Goal: Task Accomplishment & Management: Manage account settings

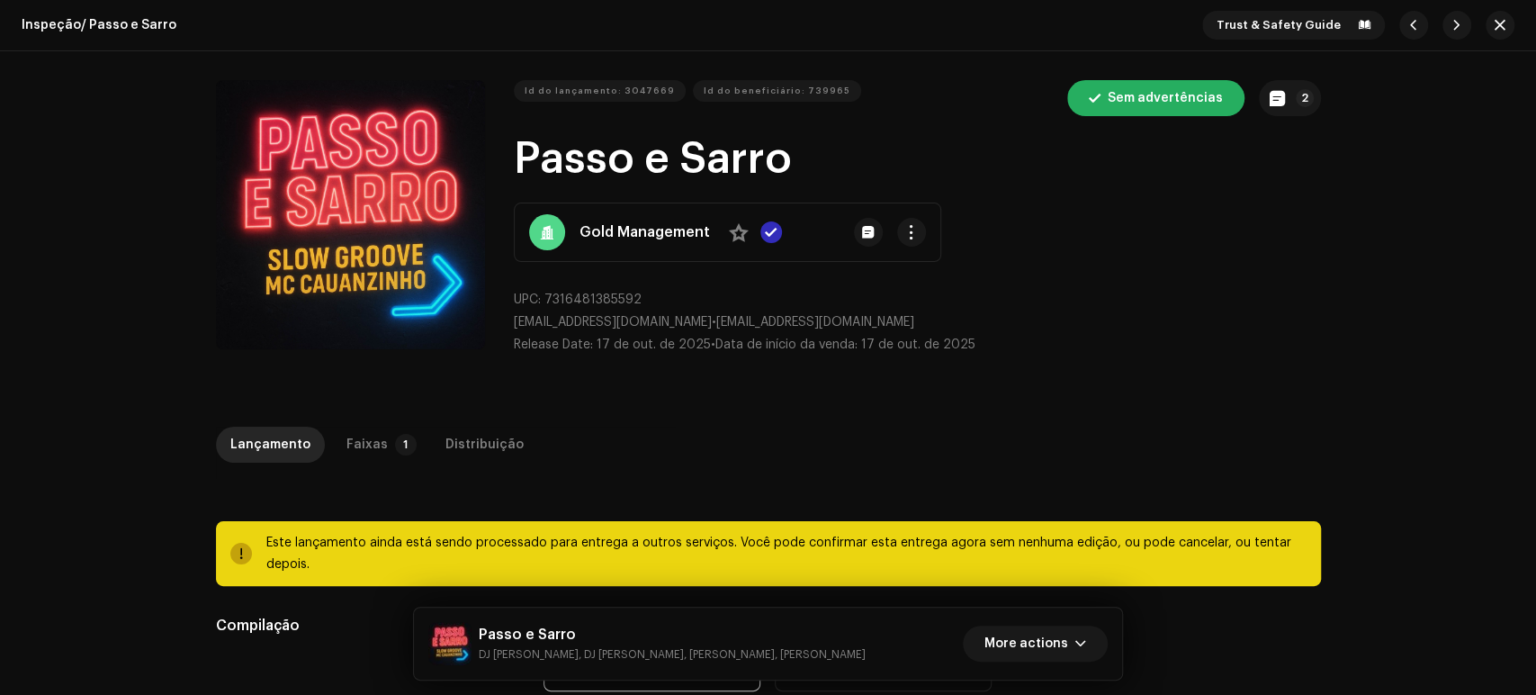
click at [1491, 8] on div "Inspeção / Passo e Sarro Trust & Safety Guide" at bounding box center [768, 25] width 1536 height 51
click at [1495, 28] on span "button" at bounding box center [1499, 25] width 11 height 14
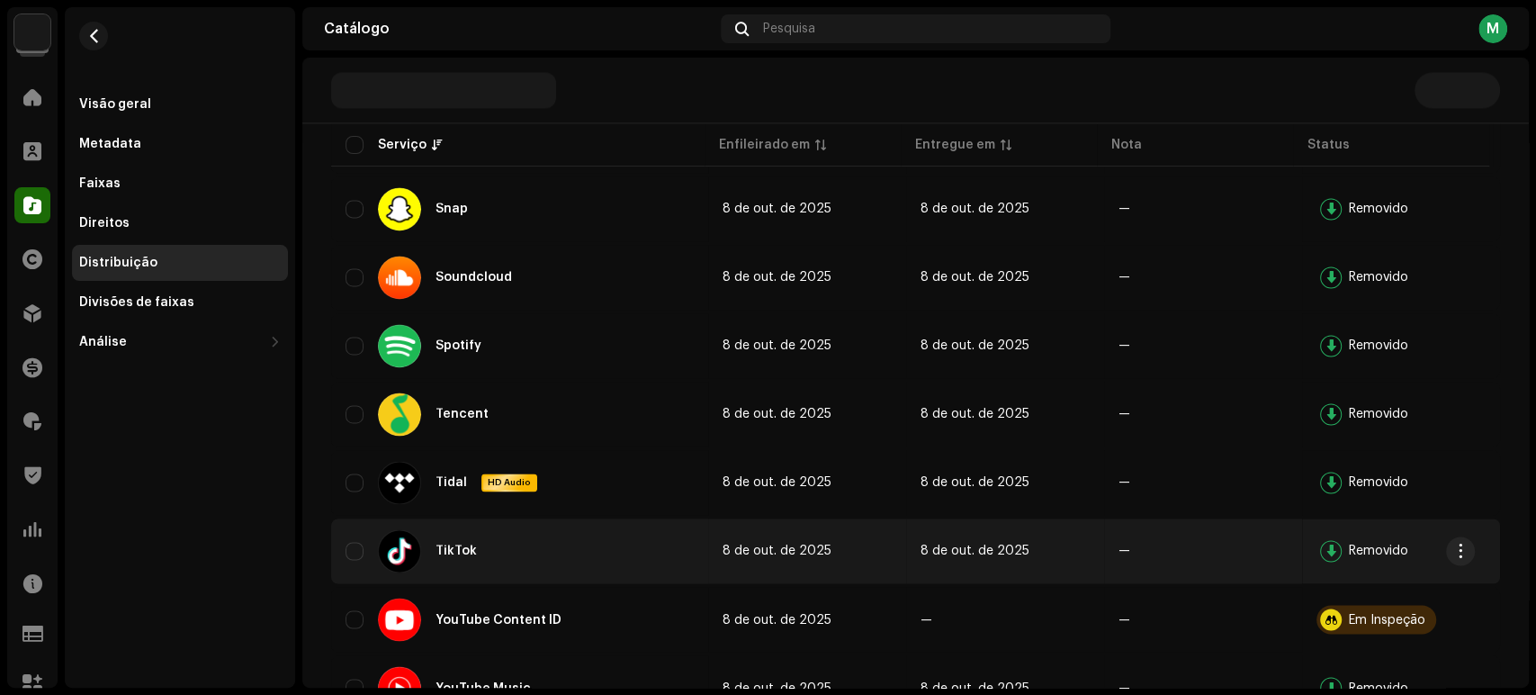
scroll to position [1808, 0]
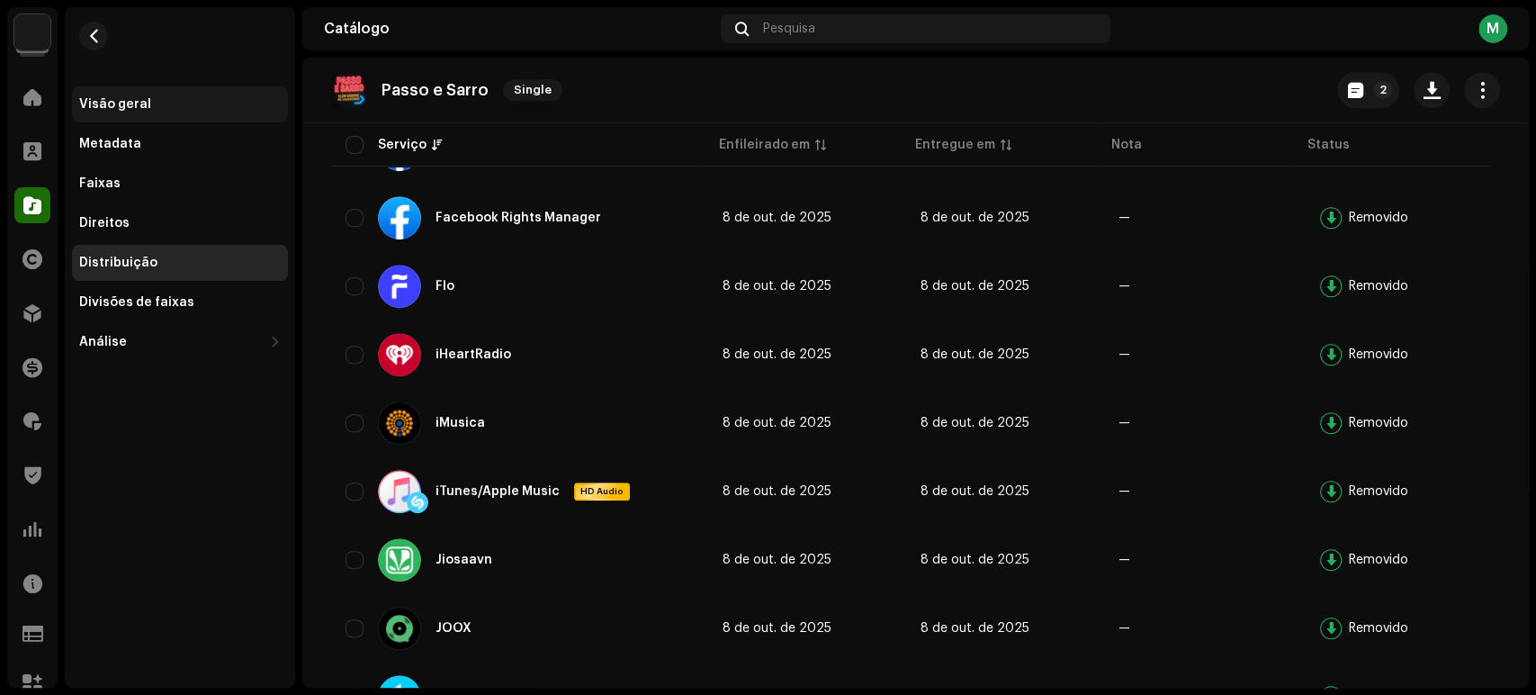
click at [150, 98] on div "Visão geral" at bounding box center [180, 104] width 202 height 14
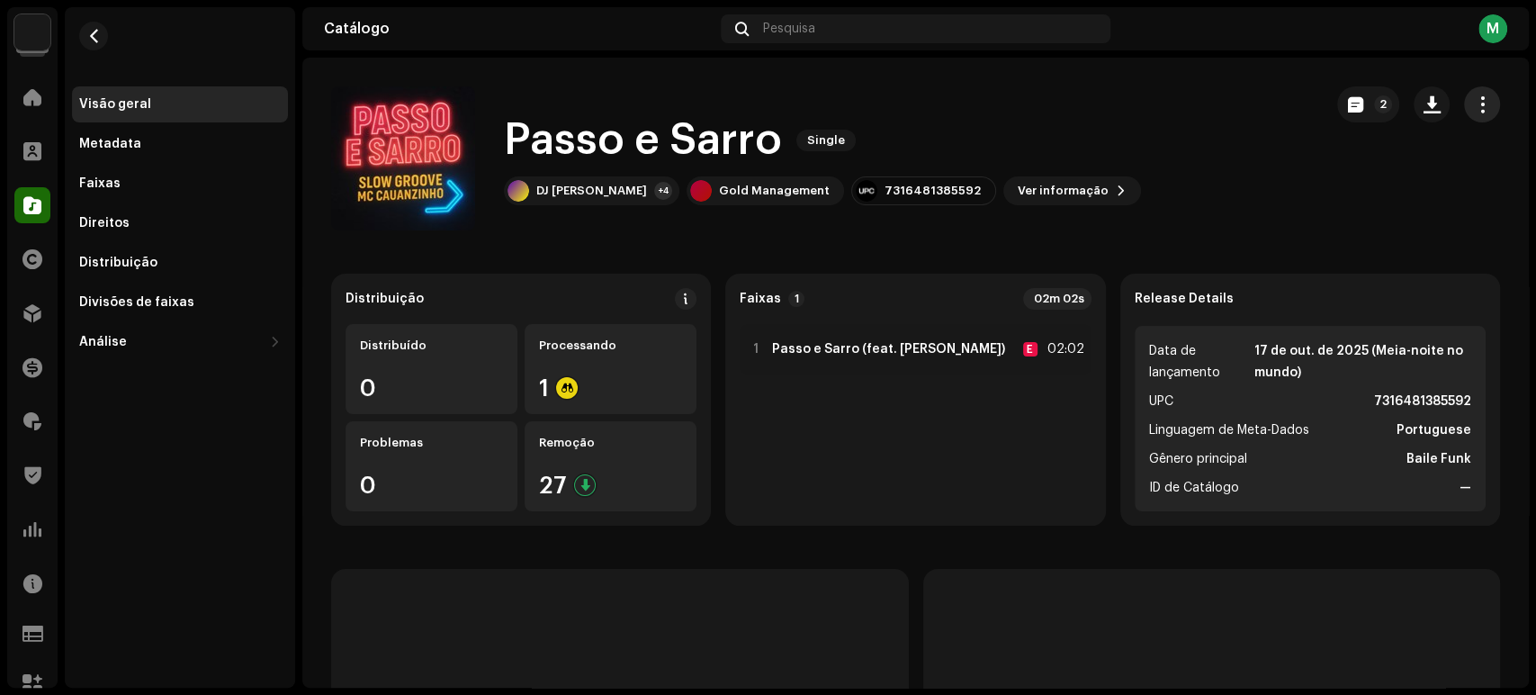
click at [1475, 115] on button "button" at bounding box center [1482, 104] width 36 height 36
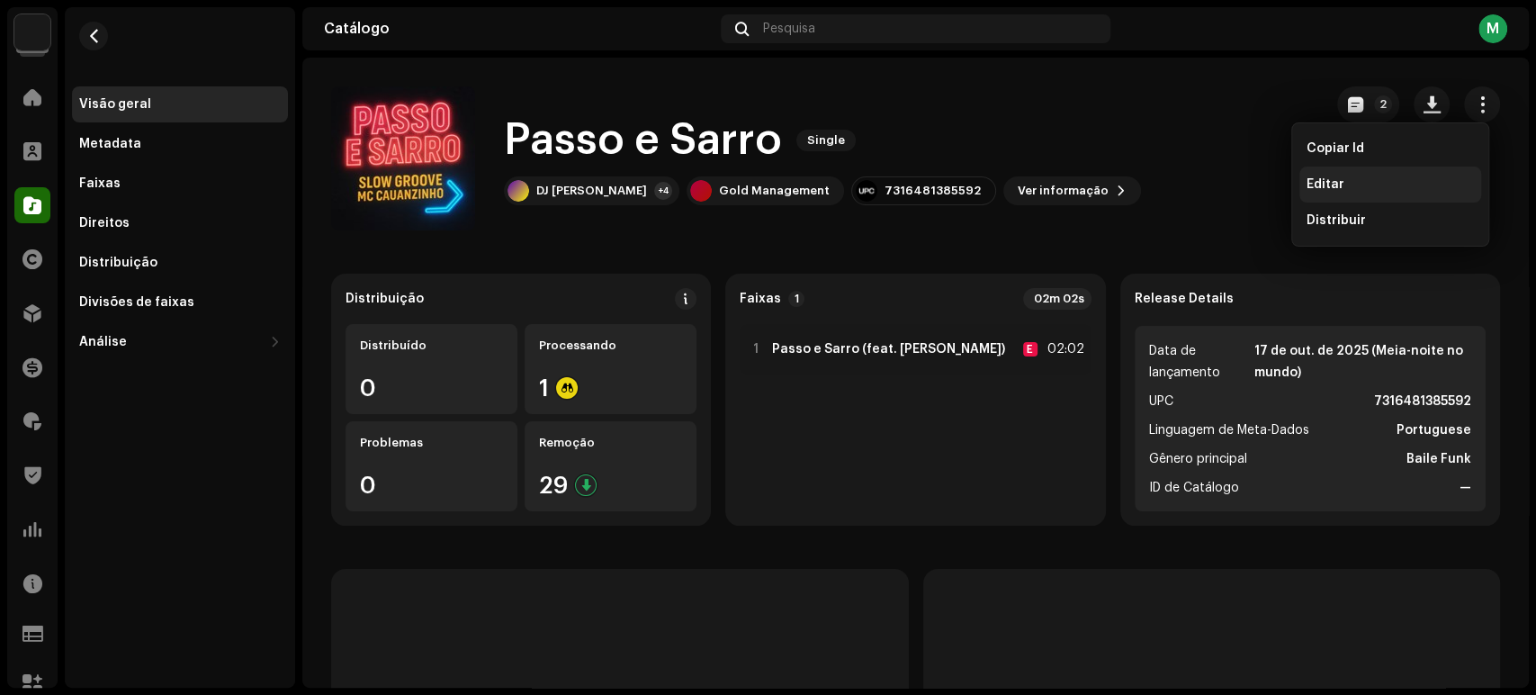
click at [1338, 178] on span "Editar" at bounding box center [1325, 184] width 38 height 14
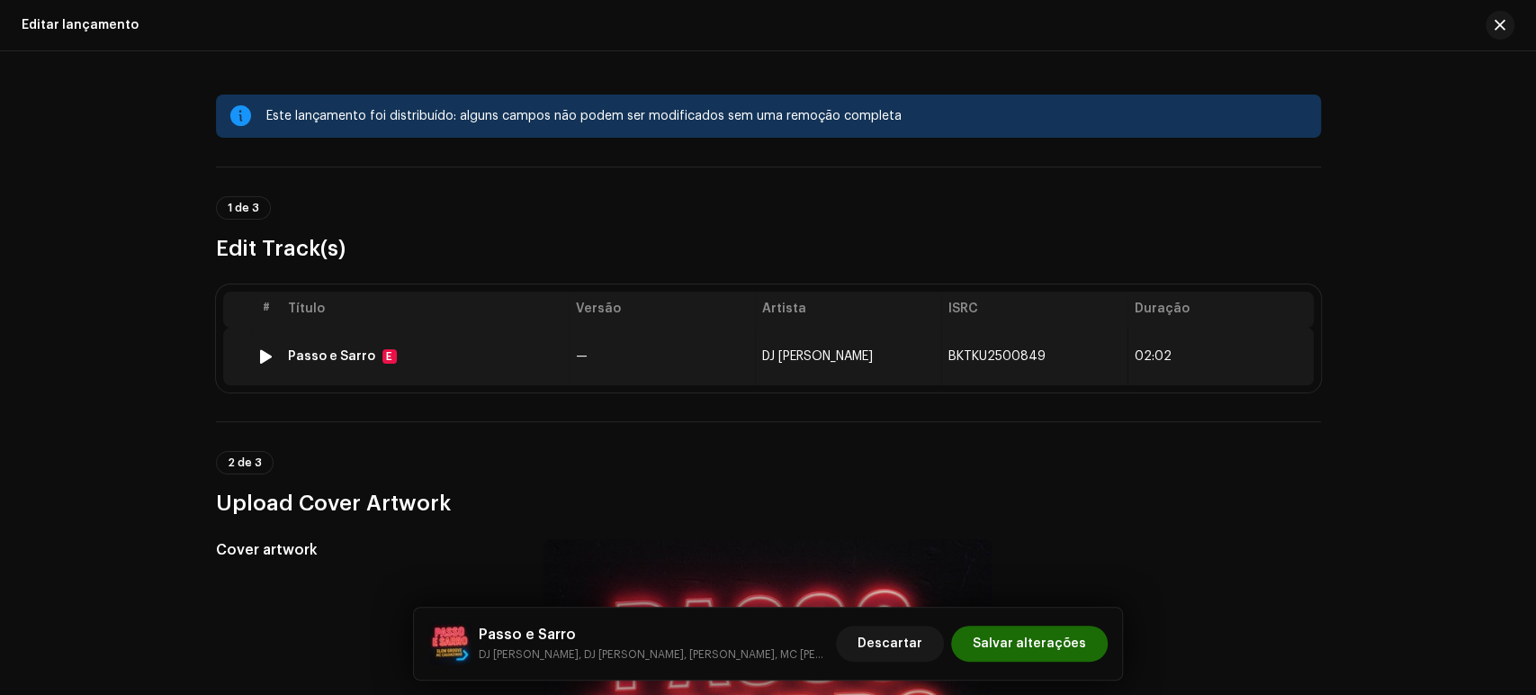
click at [896, 363] on td "DJ ROD" at bounding box center [848, 356] width 186 height 58
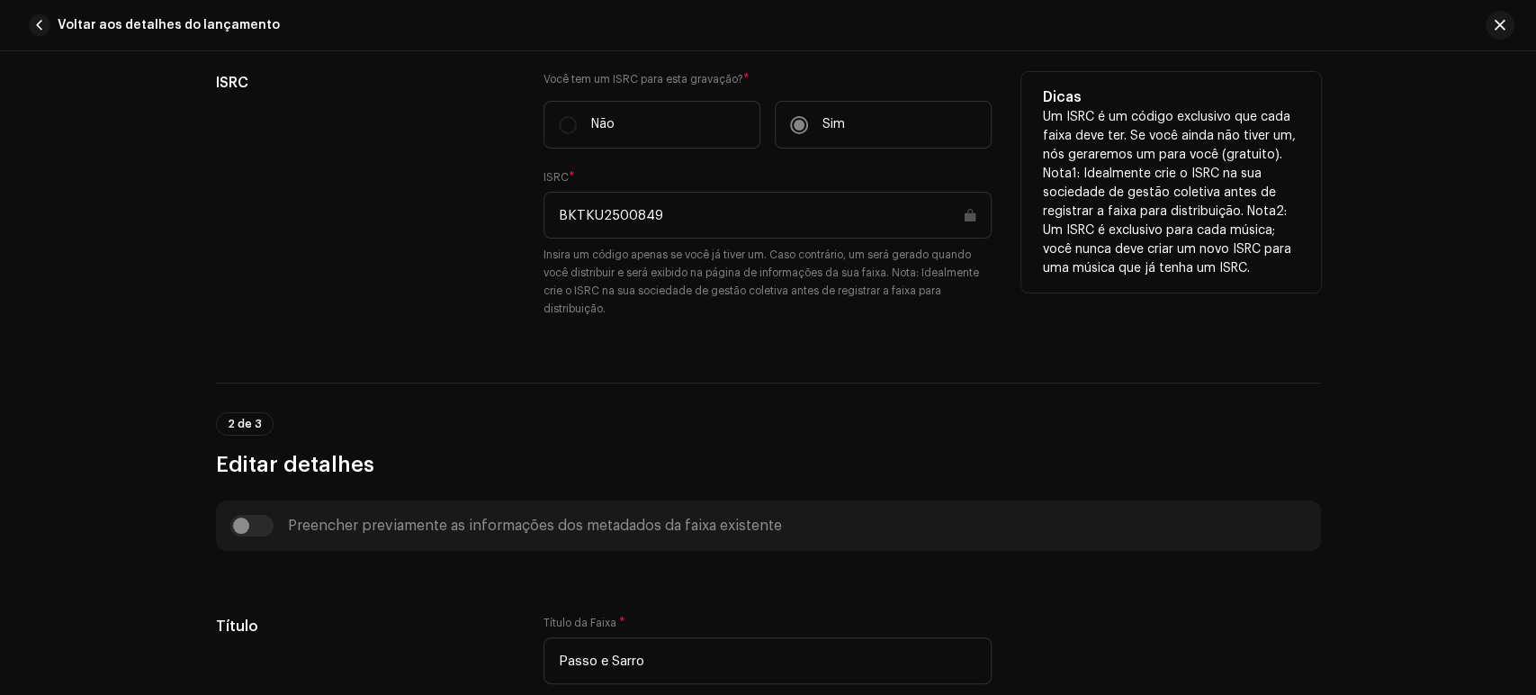
scroll to position [184, 0]
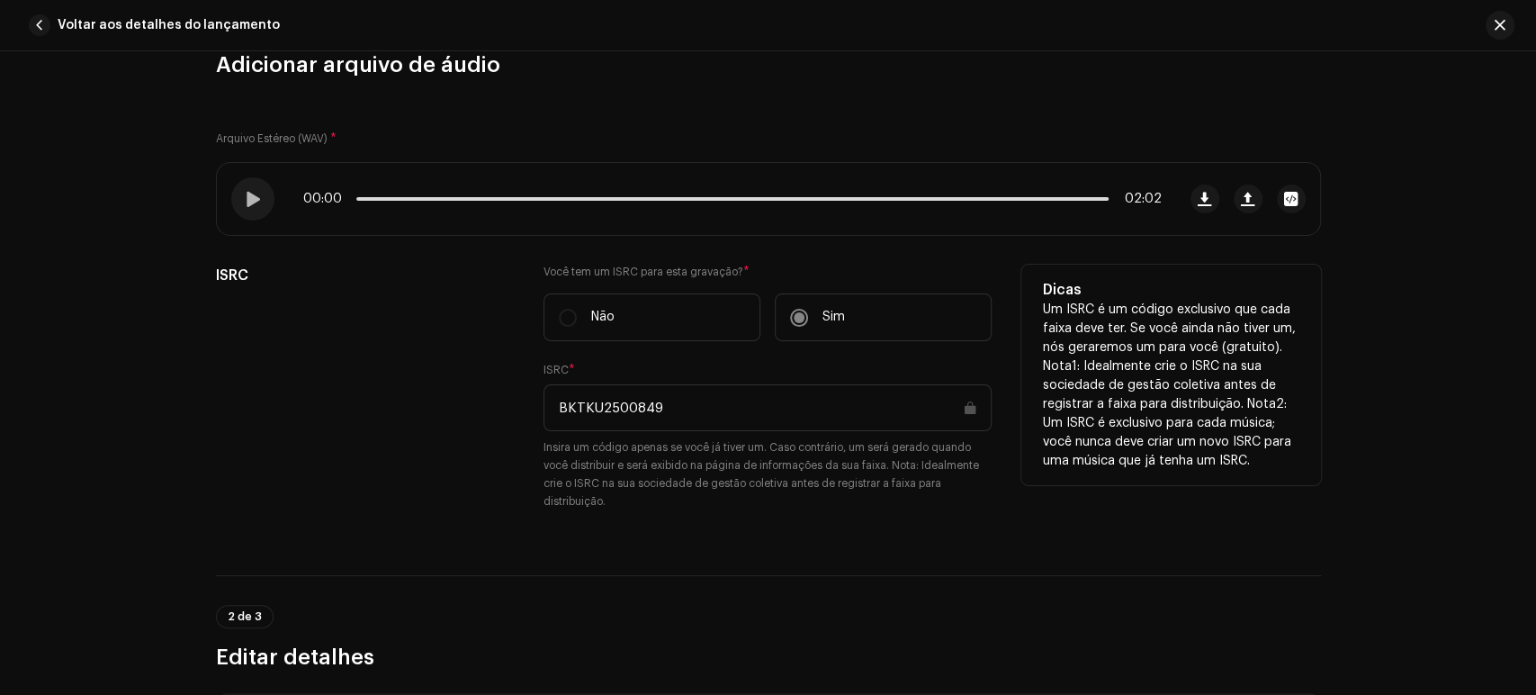
click at [789, 392] on input "BKTKU2500849" at bounding box center [767, 407] width 448 height 47
click at [787, 409] on input "BKTKU2500849" at bounding box center [767, 407] width 448 height 47
click at [787, 408] on input "BKTKU2500849" at bounding box center [767, 407] width 448 height 47
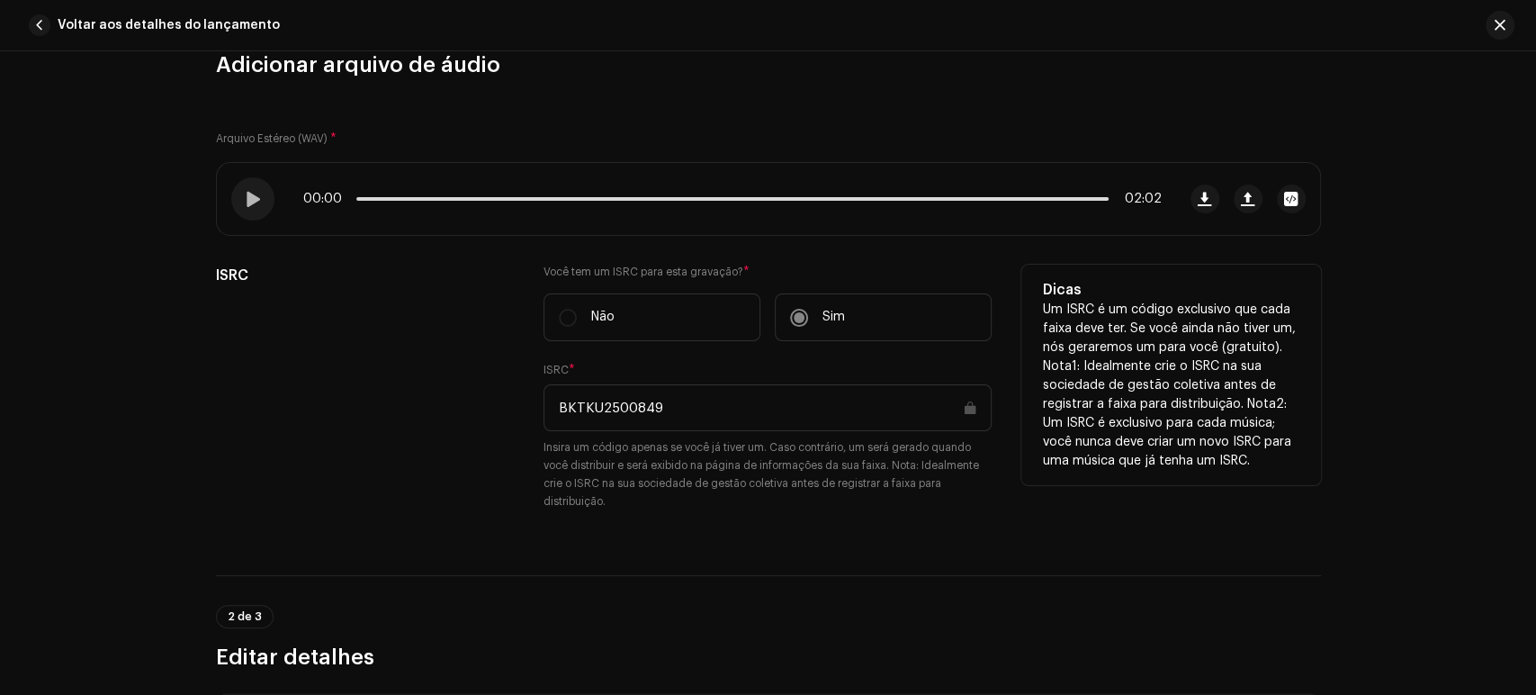
click at [784, 408] on input "BKTKU2500849" at bounding box center [767, 407] width 448 height 47
click at [784, 405] on input "BKTKU2500849" at bounding box center [767, 407] width 448 height 47
click at [785, 401] on input "BKTKU2500849" at bounding box center [767, 407] width 448 height 47
click at [786, 401] on input "BKTKU2500849" at bounding box center [767, 407] width 448 height 47
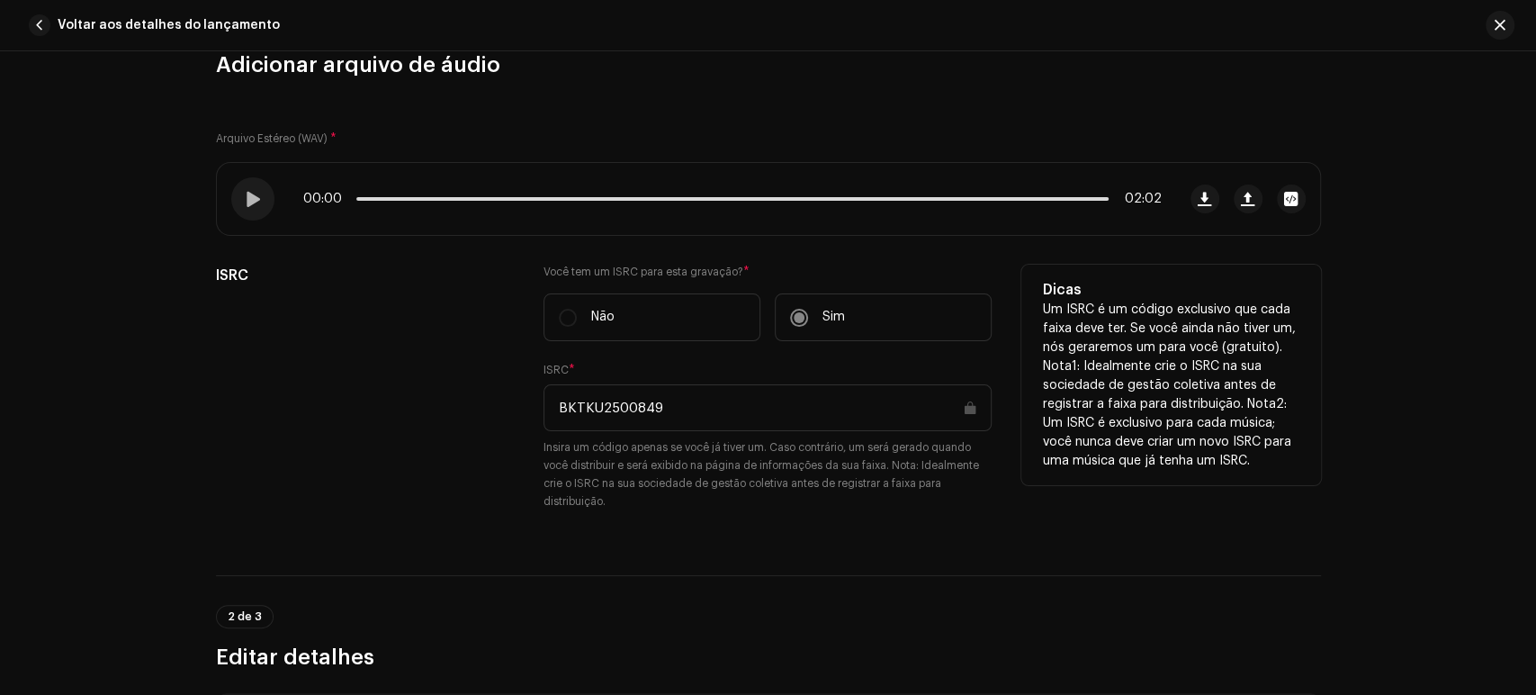
click at [791, 400] on input "BKTKU2500849" at bounding box center [767, 407] width 448 height 47
click at [796, 399] on input "BKTKU2500849" at bounding box center [767, 407] width 448 height 47
click at [803, 394] on input "BKTKU2500849" at bounding box center [767, 407] width 448 height 47
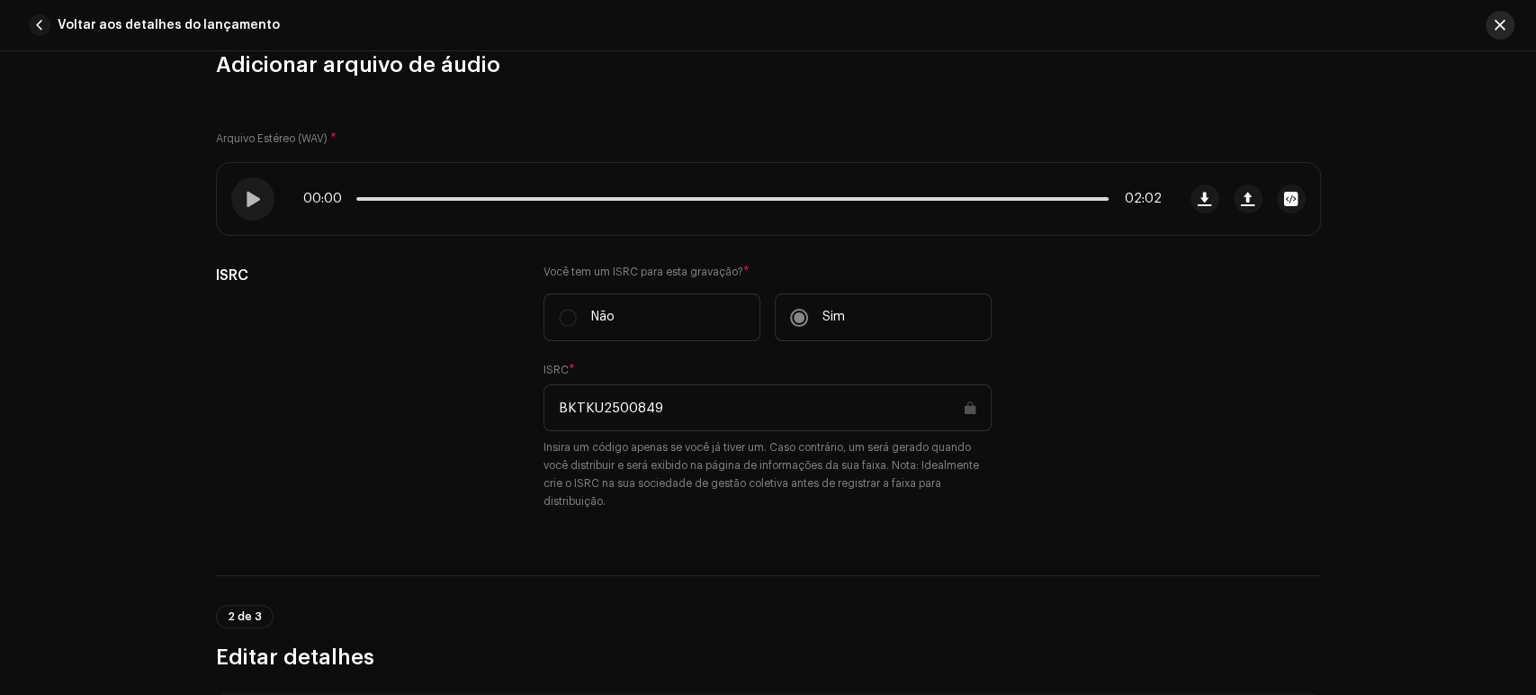
click at [1500, 28] on span "button" at bounding box center [1499, 25] width 11 height 14
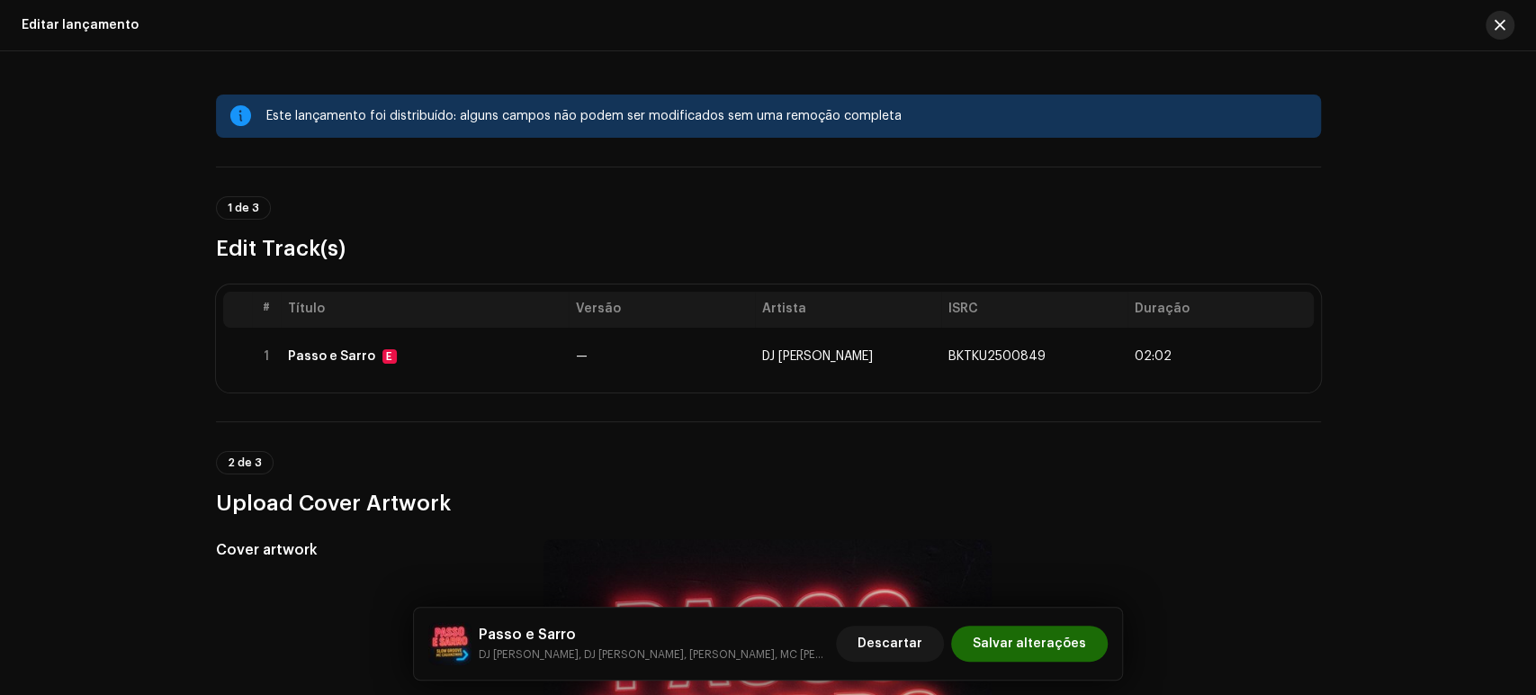
click at [1497, 33] on button "button" at bounding box center [1499, 25] width 29 height 29
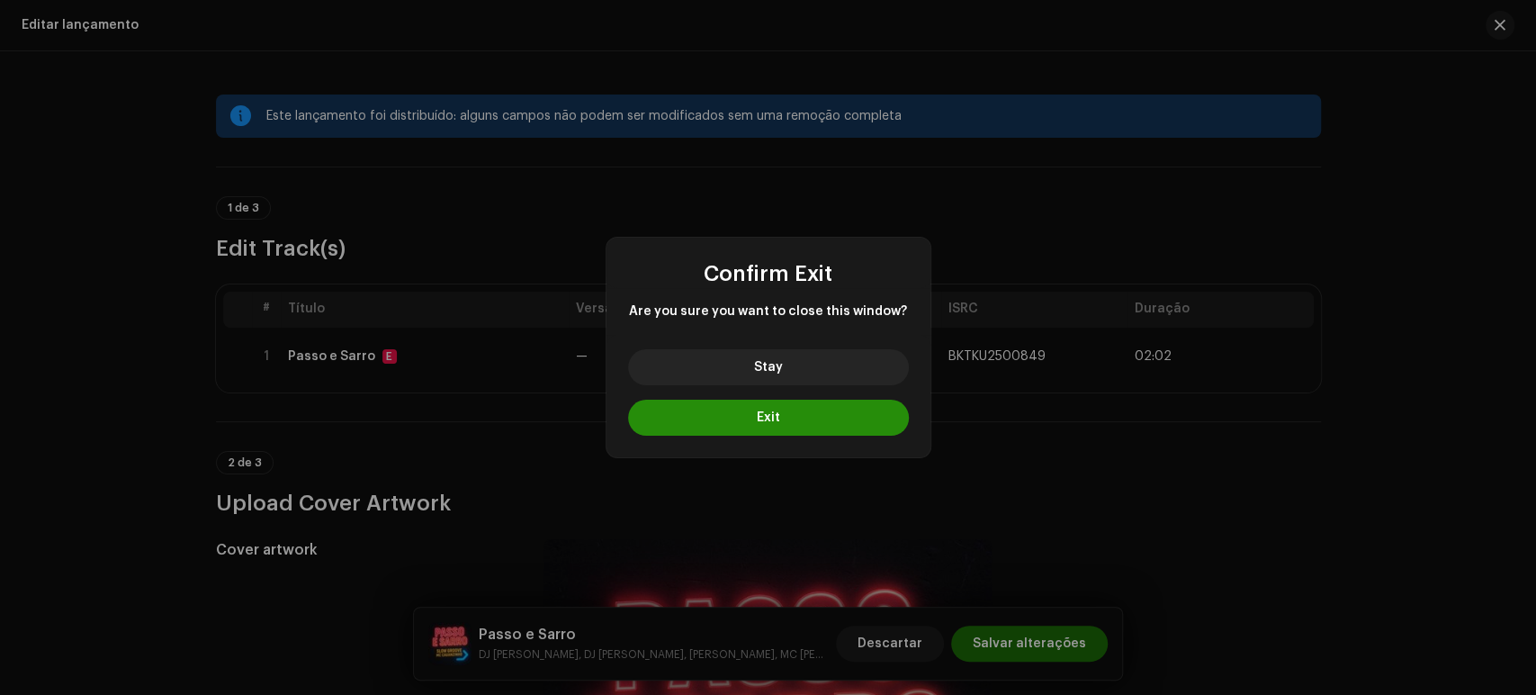
click at [754, 425] on button "Exit" at bounding box center [768, 417] width 281 height 36
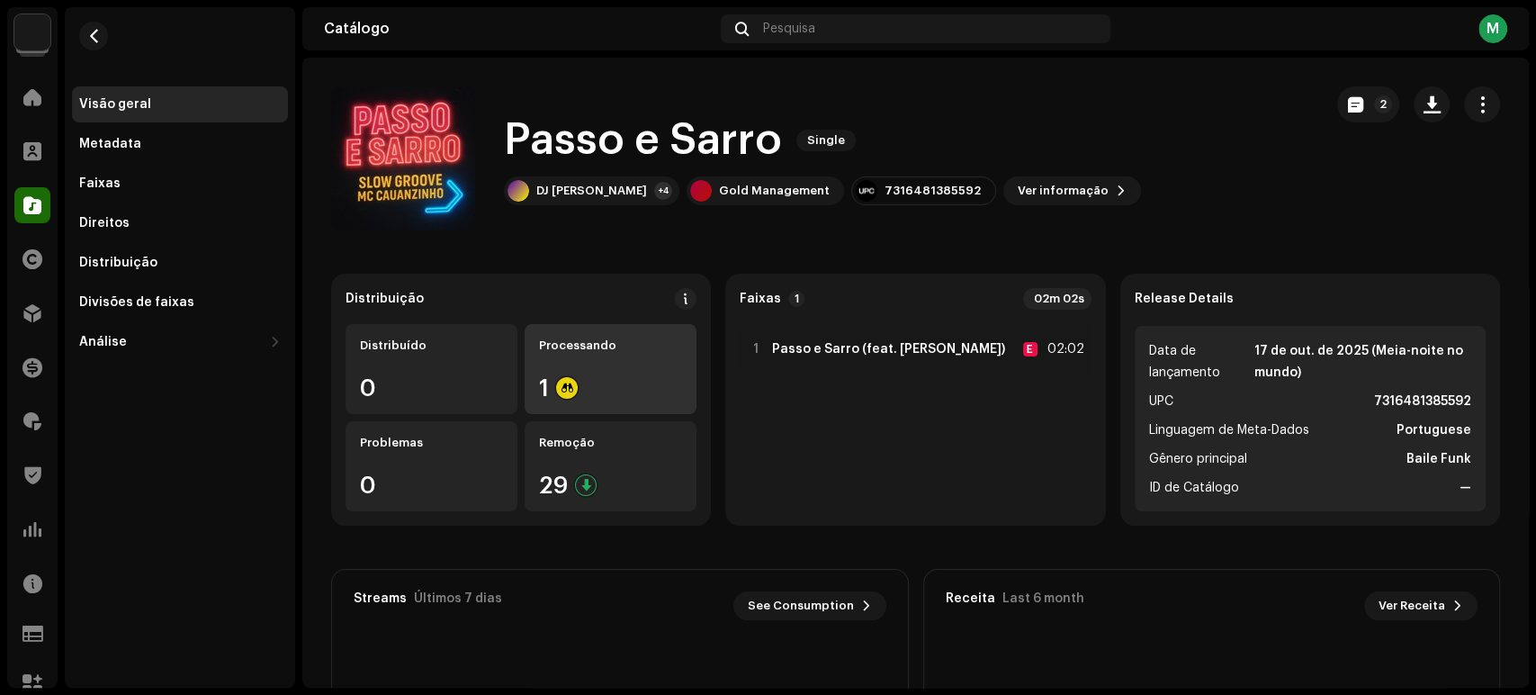
click at [589, 357] on div "Processando 1" at bounding box center [610, 369] width 172 height 90
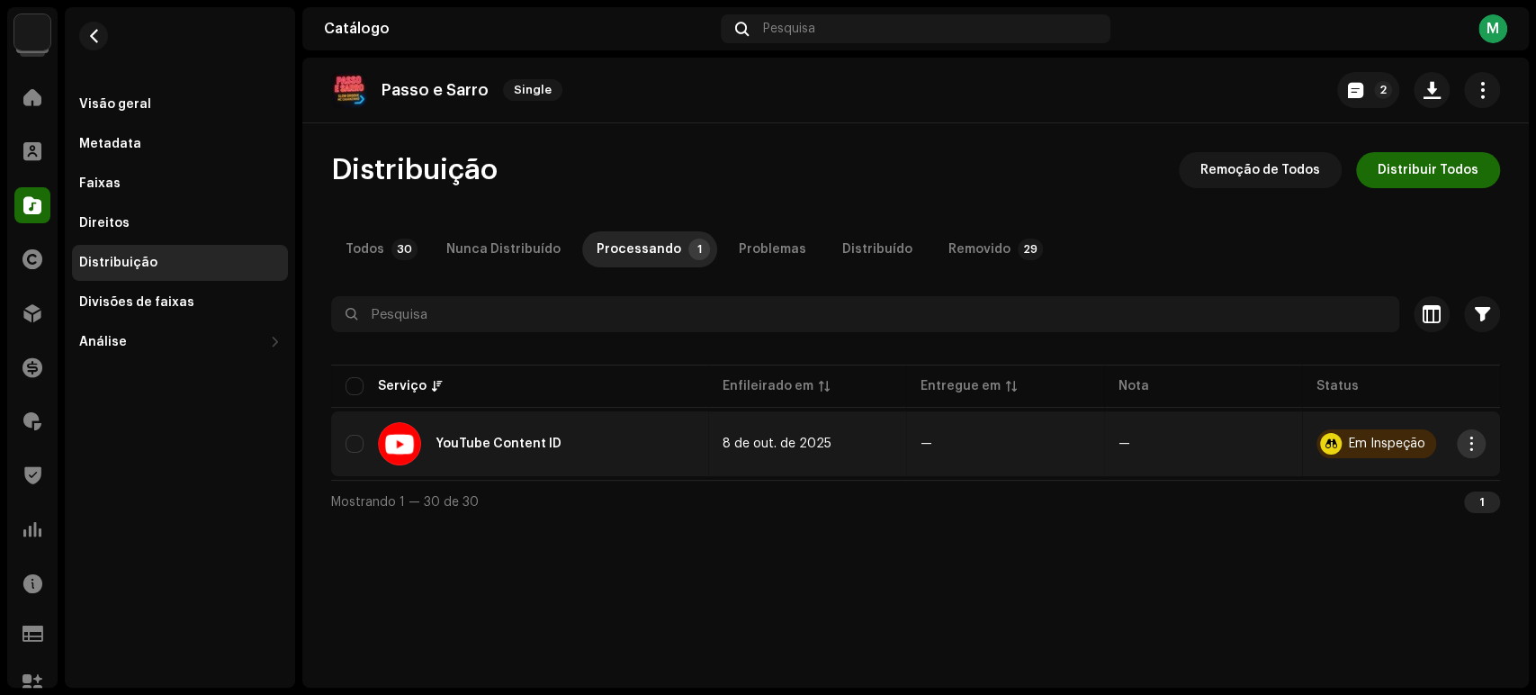
click at [1467, 436] on span "button" at bounding box center [1471, 443] width 13 height 14
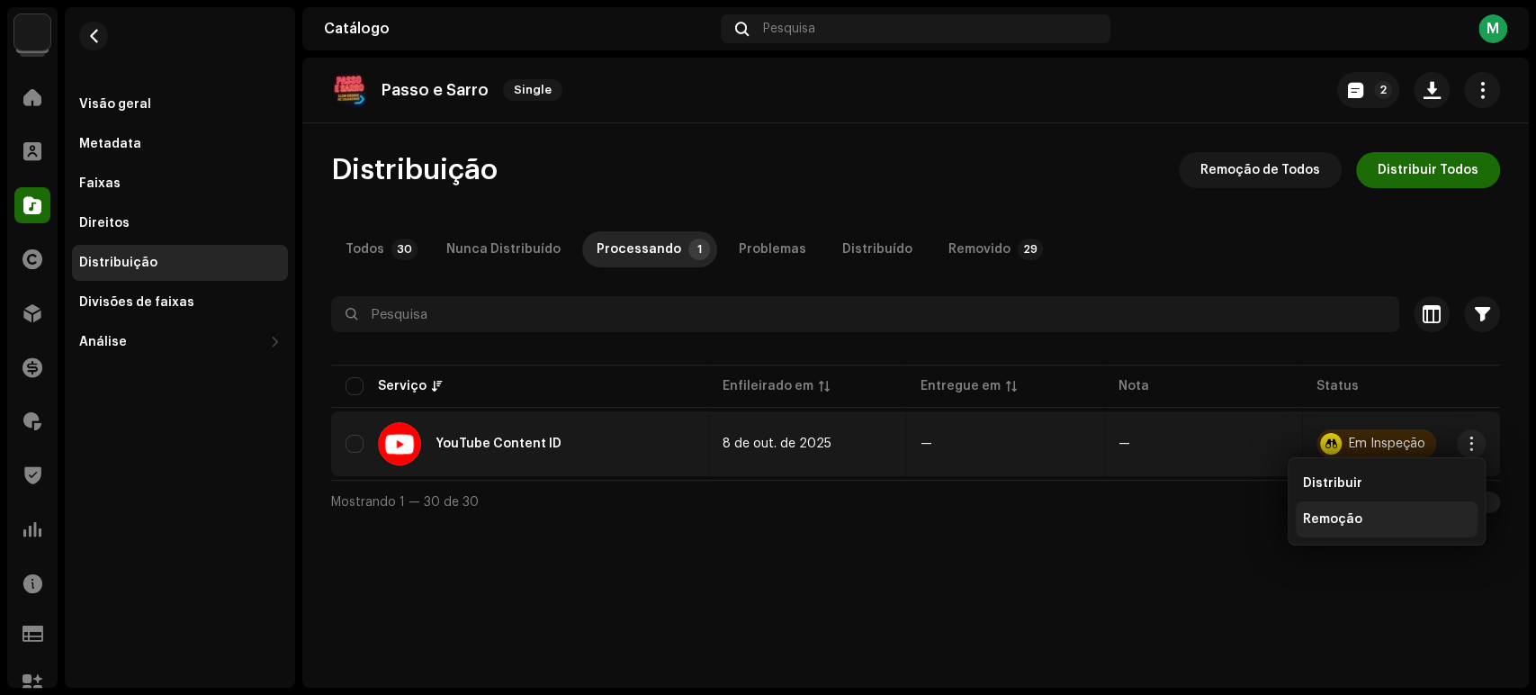
click at [1370, 508] on div "Remoção" at bounding box center [1386, 519] width 182 height 36
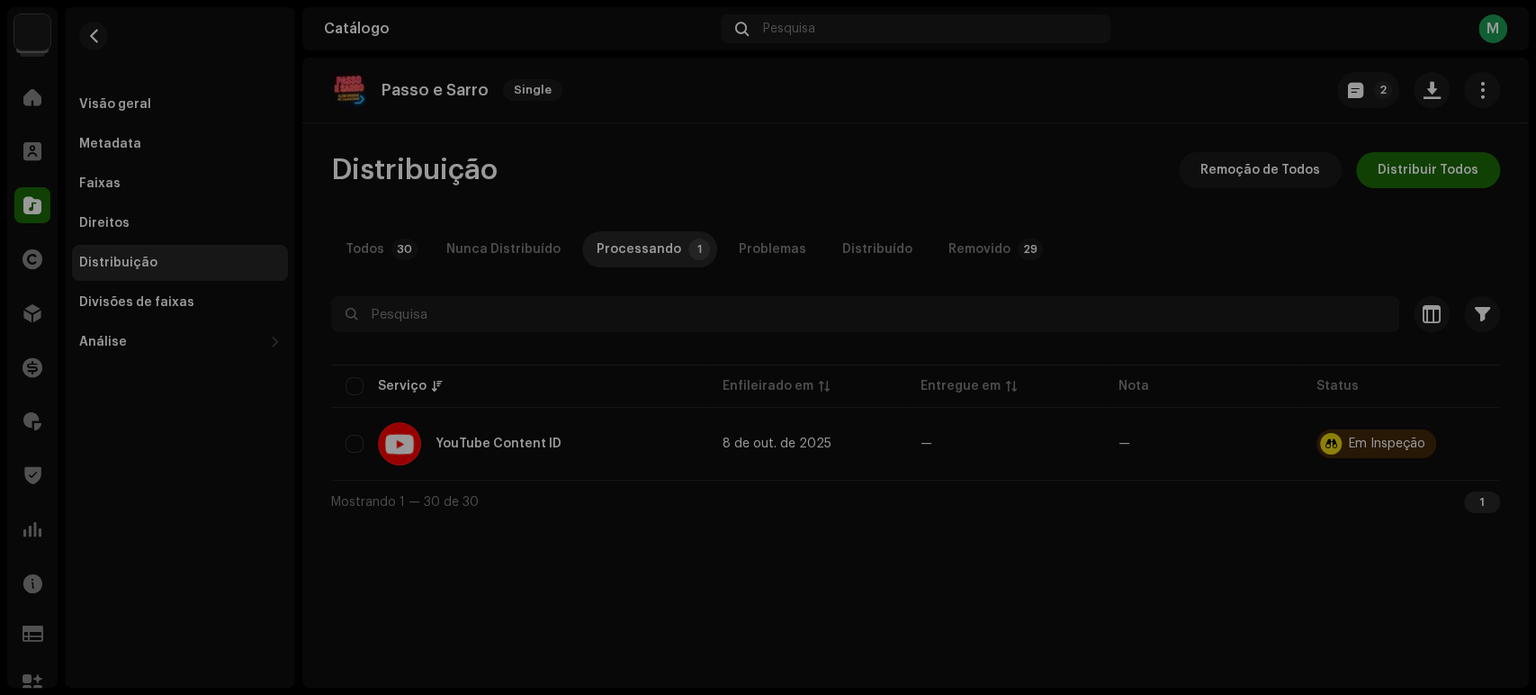
click at [731, 533] on div "Não qualificado para remoção Este lançamento não pode ser retirado da loja YouT…" at bounding box center [768, 347] width 1536 height 695
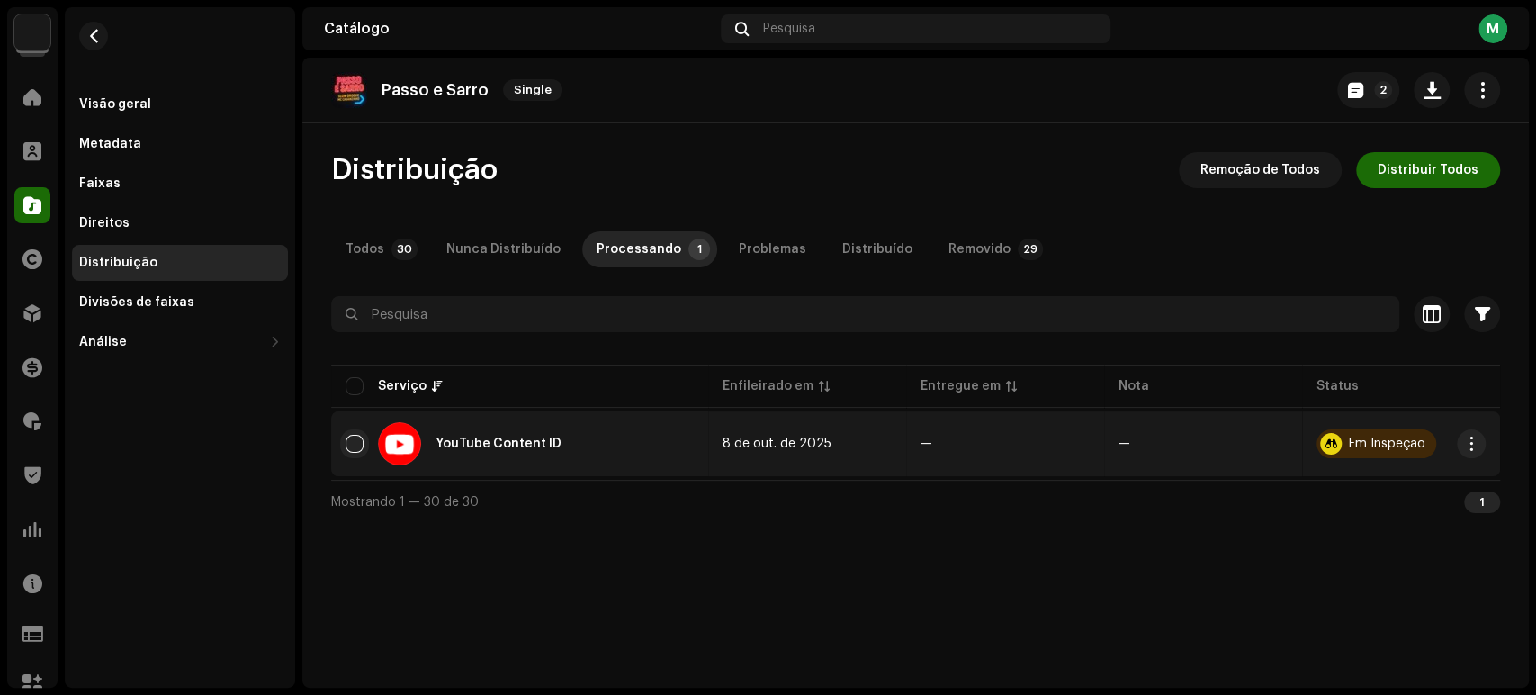
click at [355, 444] on input "checkbox" at bounding box center [354, 444] width 18 height 18
checkbox input "true"
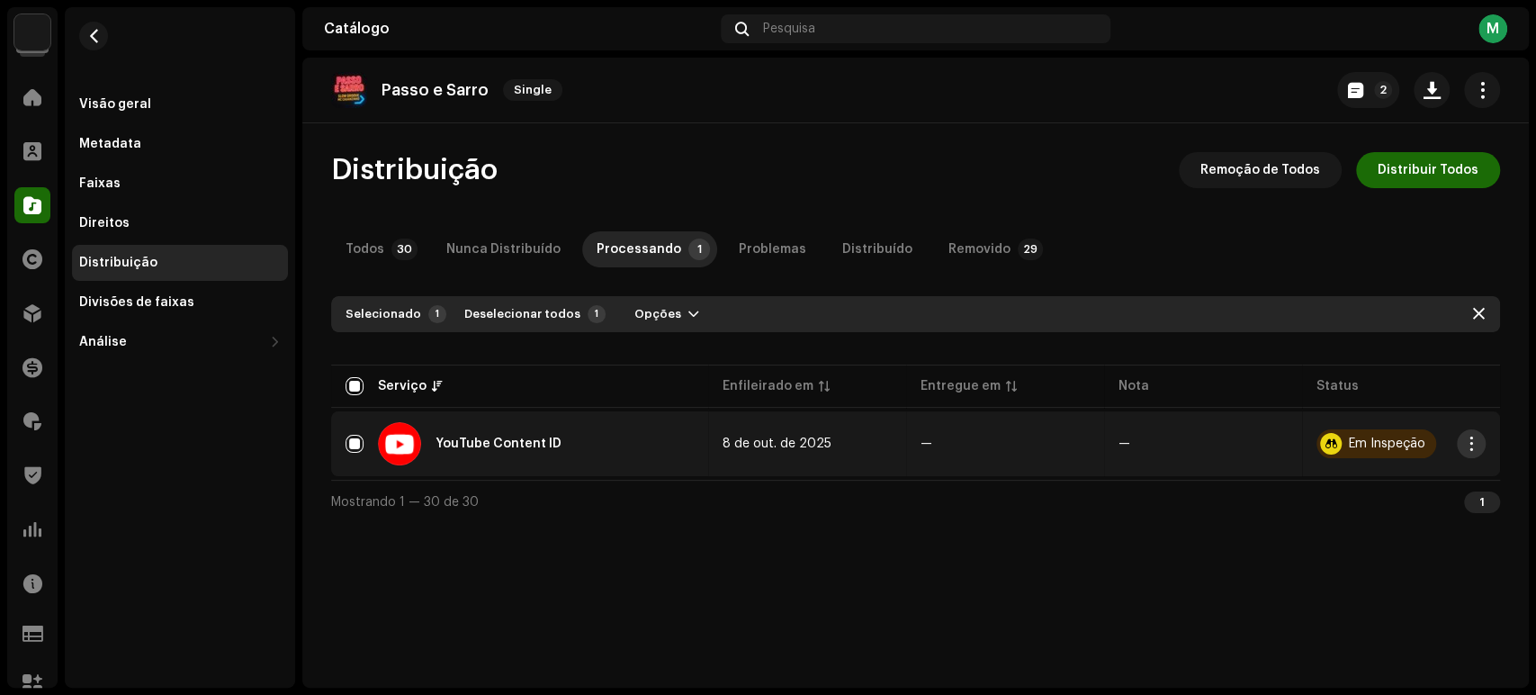
click at [1472, 436] on span "button" at bounding box center [1471, 443] width 13 height 14
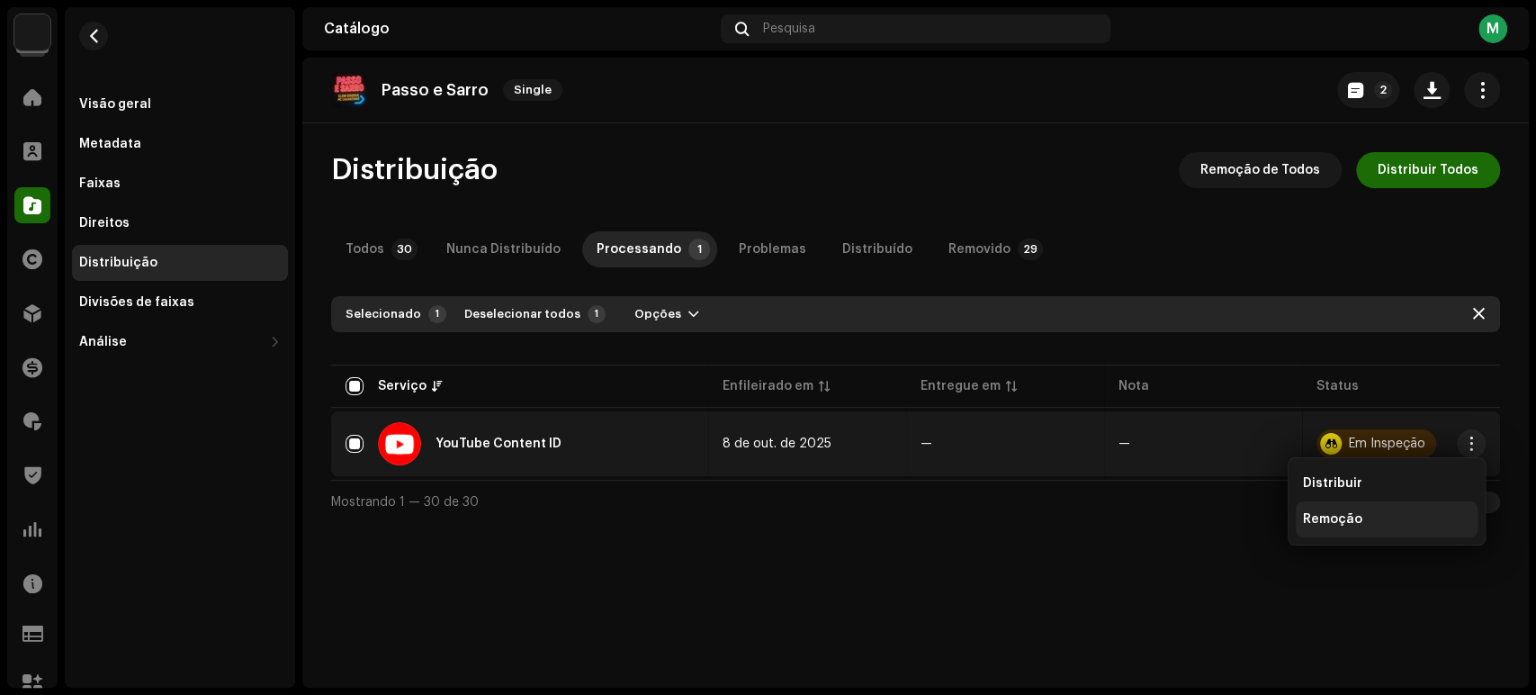
click at [1360, 515] on div "Remoção" at bounding box center [1386, 519] width 167 height 14
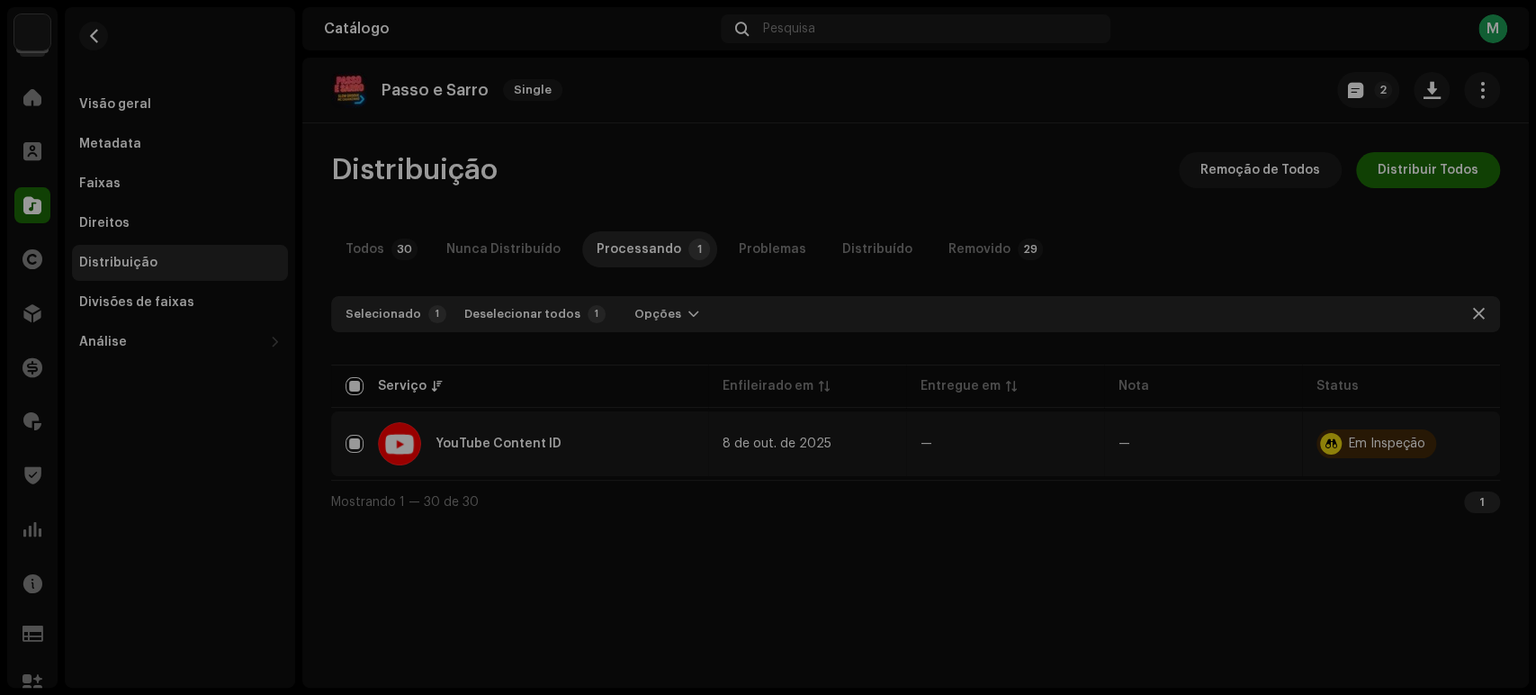
click at [820, 503] on div "Não qualificado para remoção Este lançamento não pode ser retirado da loja YouT…" at bounding box center [768, 347] width 1536 height 695
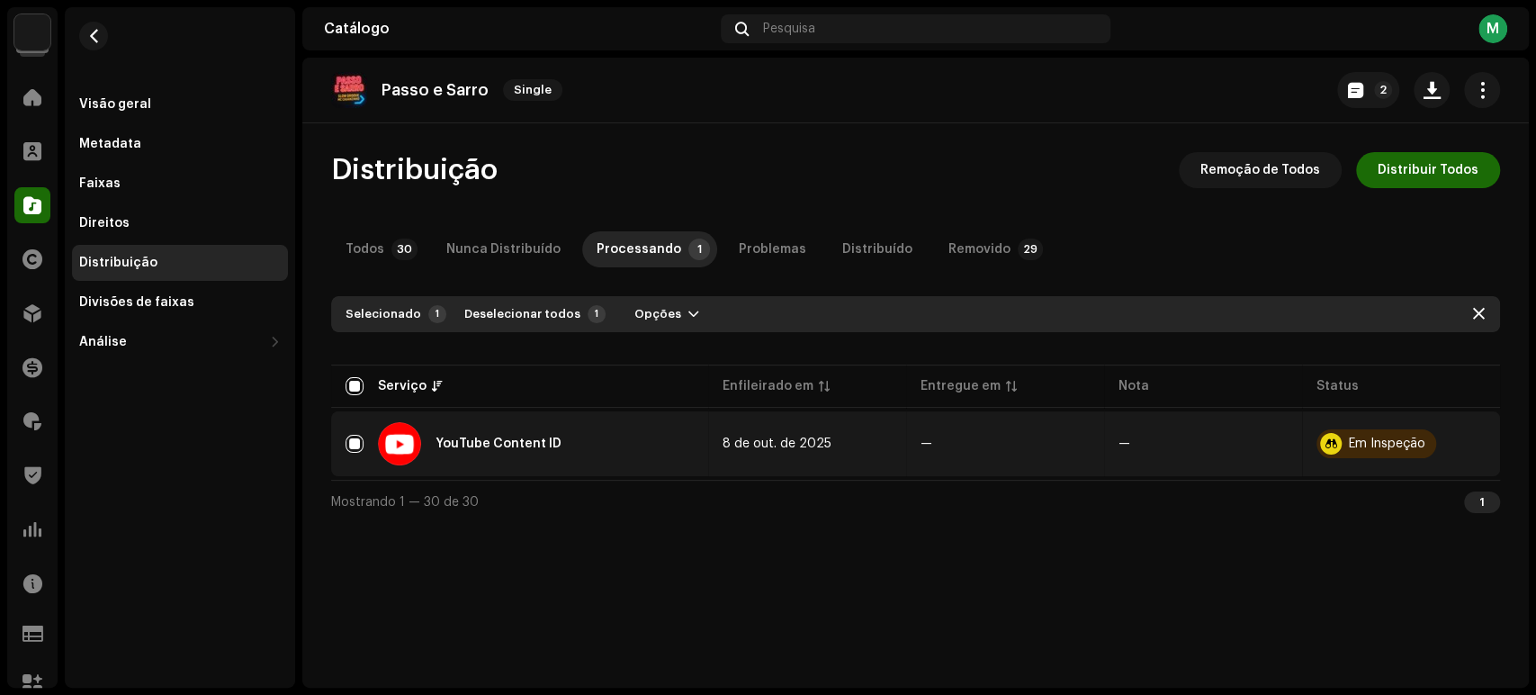
click at [799, 557] on div "Passo e Sarro Single 2 Distribuição Remoção de Todos Distribuir Todos Todos 30 …" at bounding box center [915, 373] width 1226 height 630
click at [798, 565] on div "Passo e Sarro Single 2 Distribuição Remoção de Todos Distribuir Todos Todos 30 …" at bounding box center [915, 373] width 1226 height 630
click at [799, 566] on div "Passo e Sarro Single 2 Distribuição Remoção de Todos Distribuir Todos Todos 30 …" at bounding box center [915, 373] width 1226 height 630
click at [354, 447] on input "Row Selected" at bounding box center [354, 444] width 18 height 18
checkbox input "false"
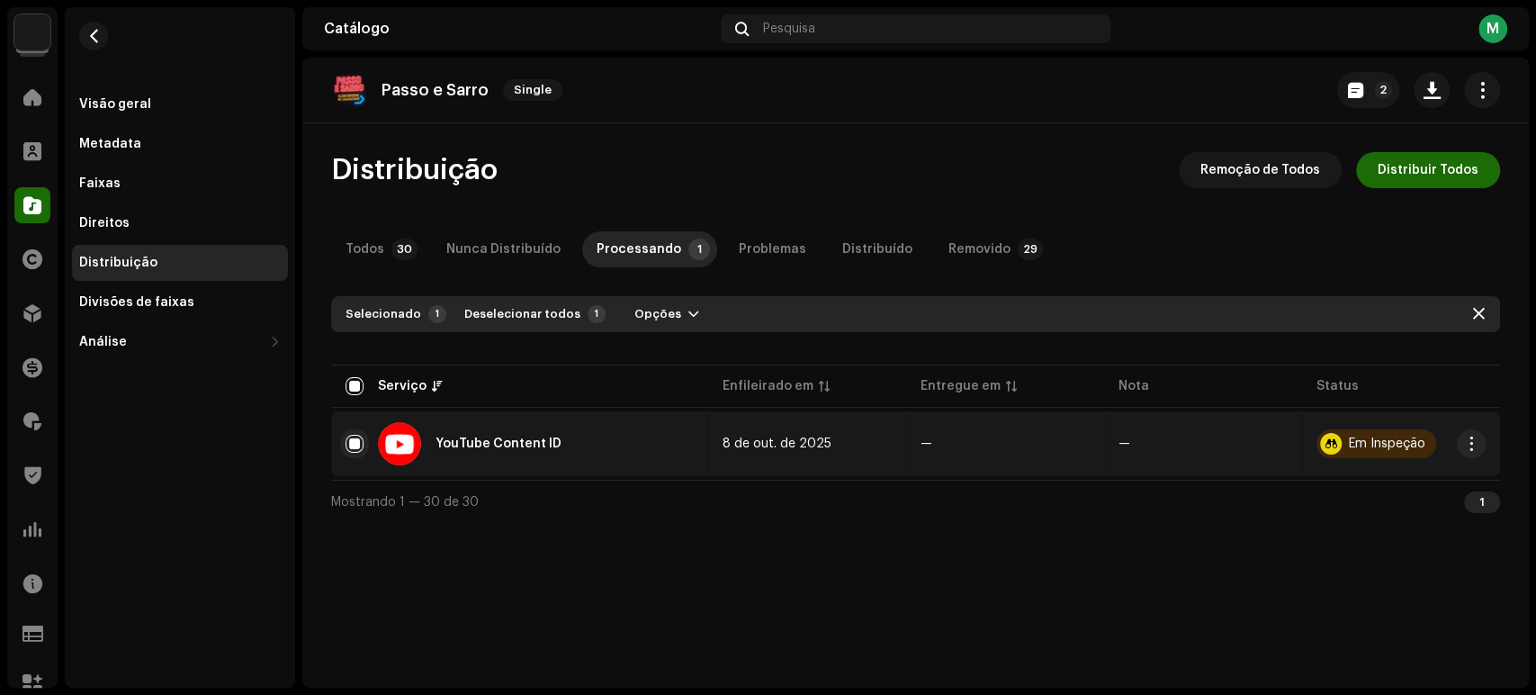
checkbox input "false"
